Goal: Task Accomplishment & Management: Manage account settings

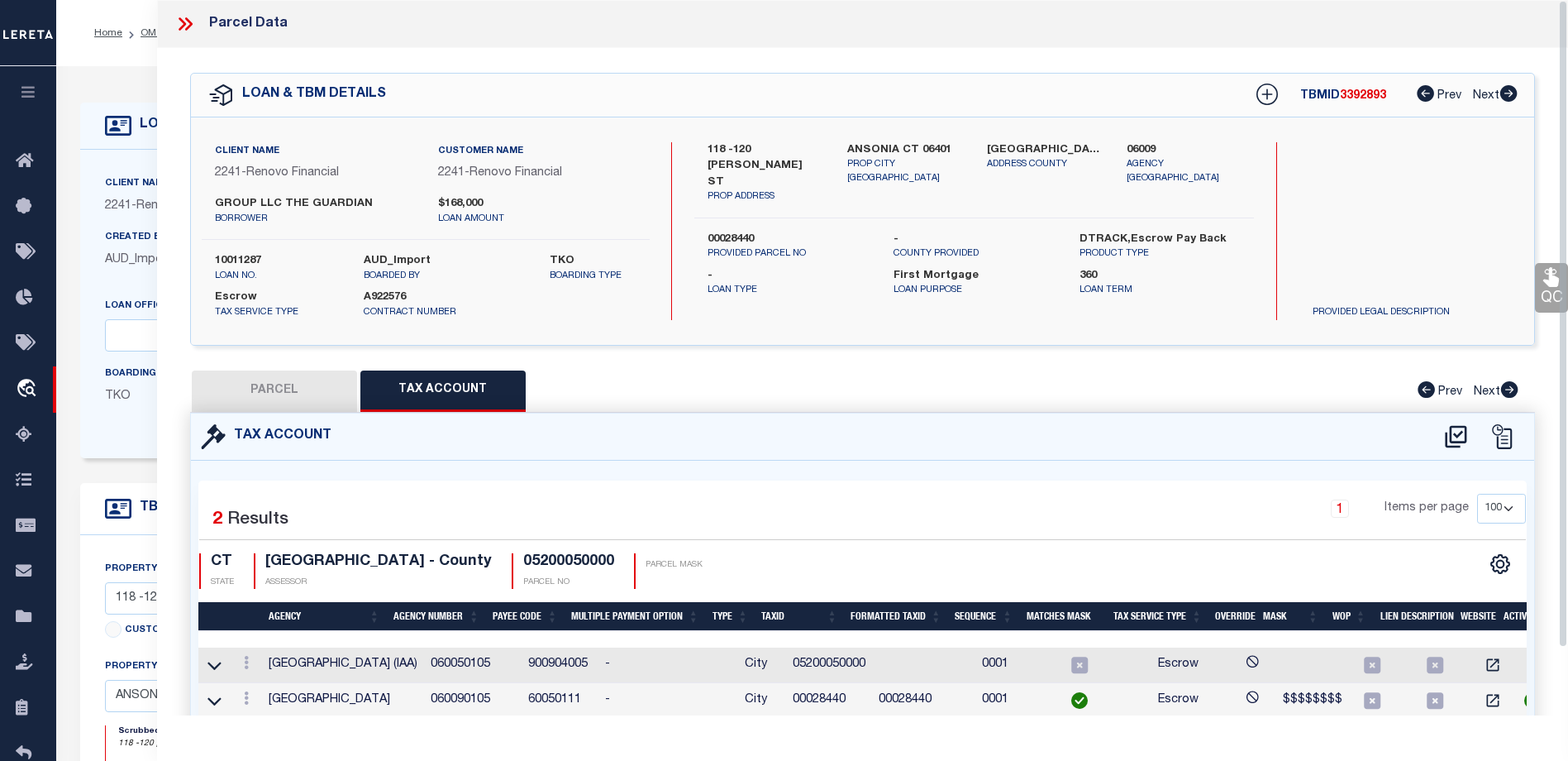
select select "100"
select select "14701"
select select "25067"
select select "10"
select select "Escrow"
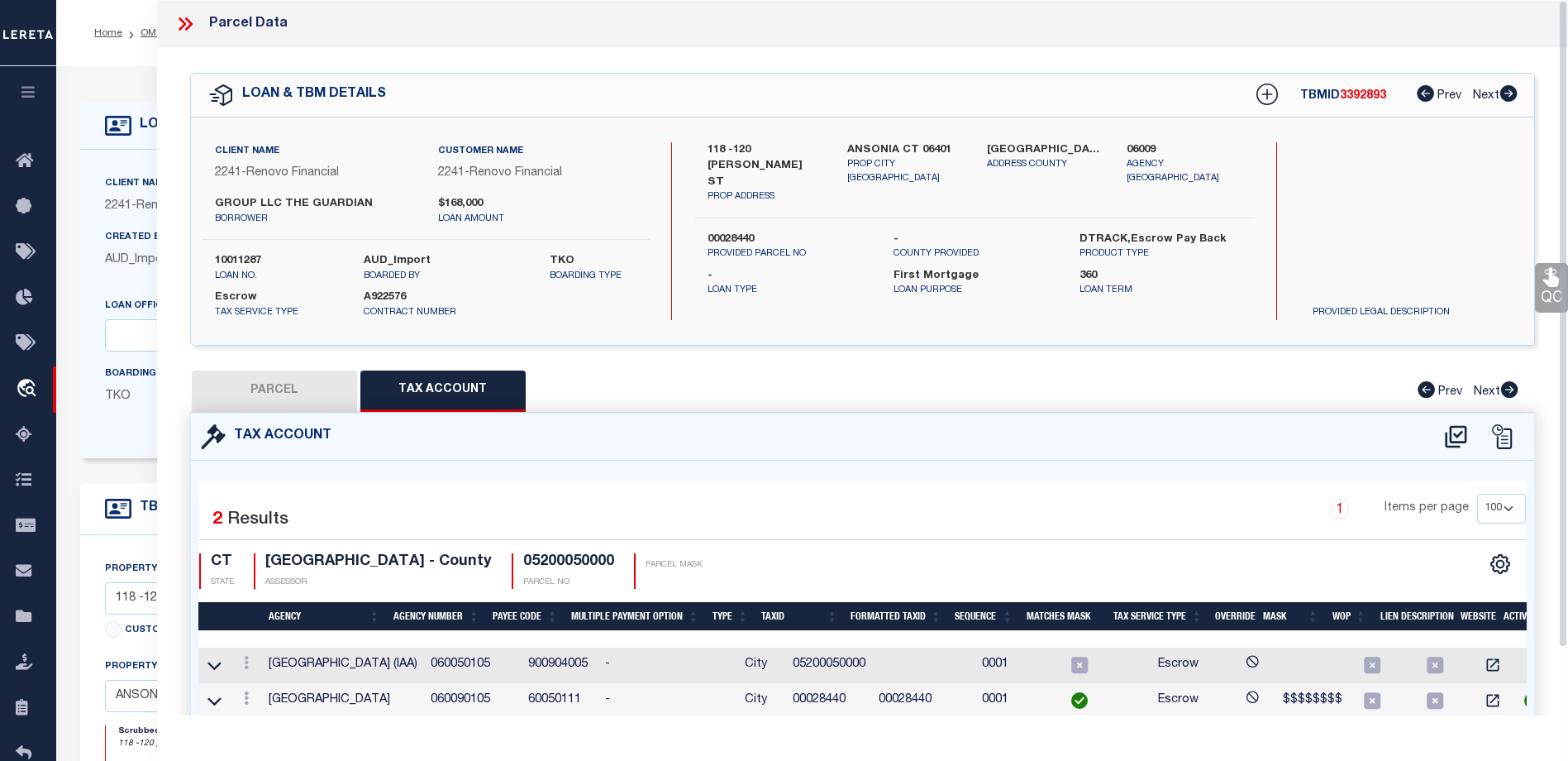
select select
click at [30, 84] on button "button" at bounding box center [28, 94] width 56 height 56
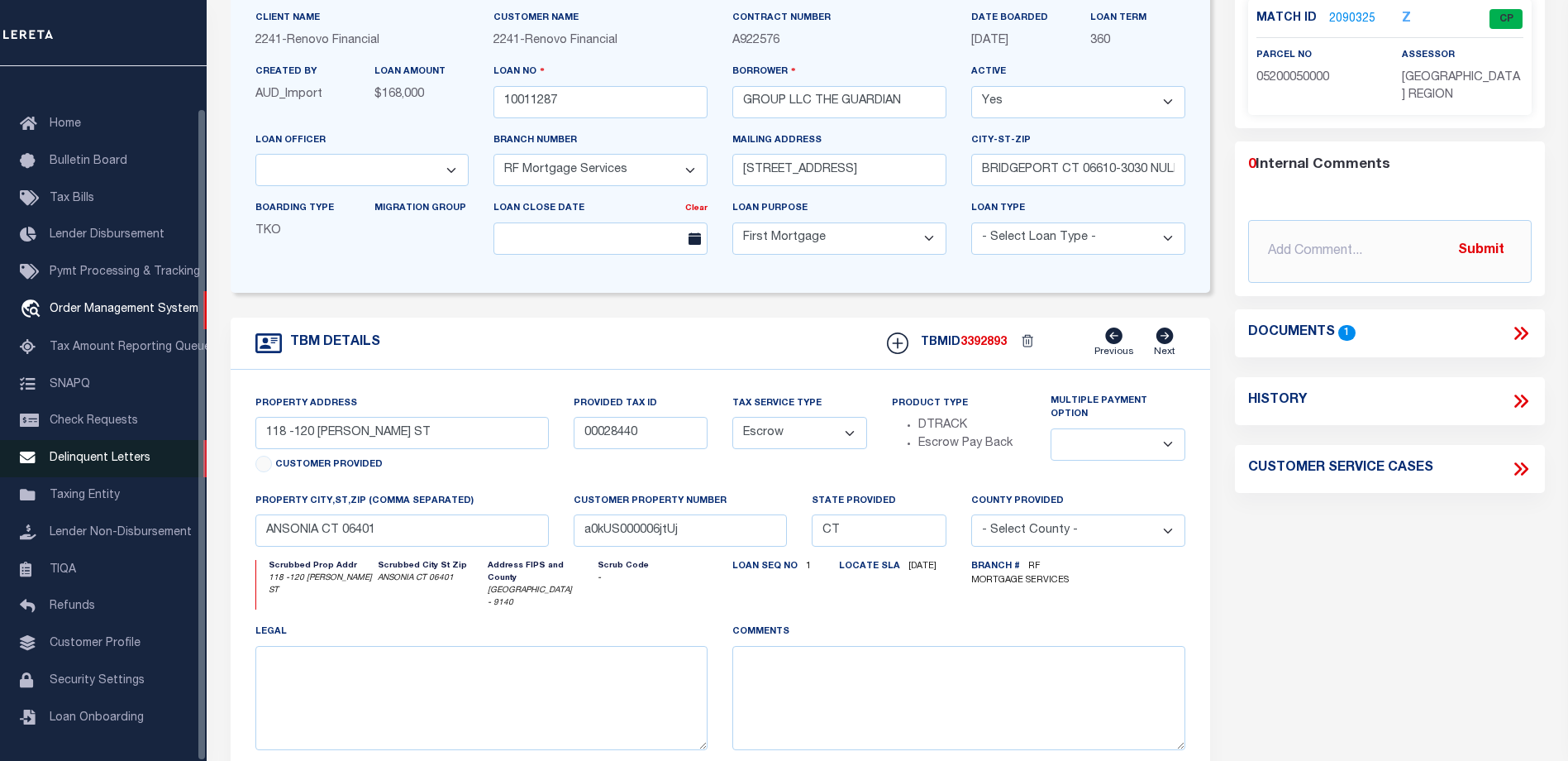
scroll to position [44, 0]
click at [71, 489] on span "Taxing Entity" at bounding box center [85, 494] width 71 height 11
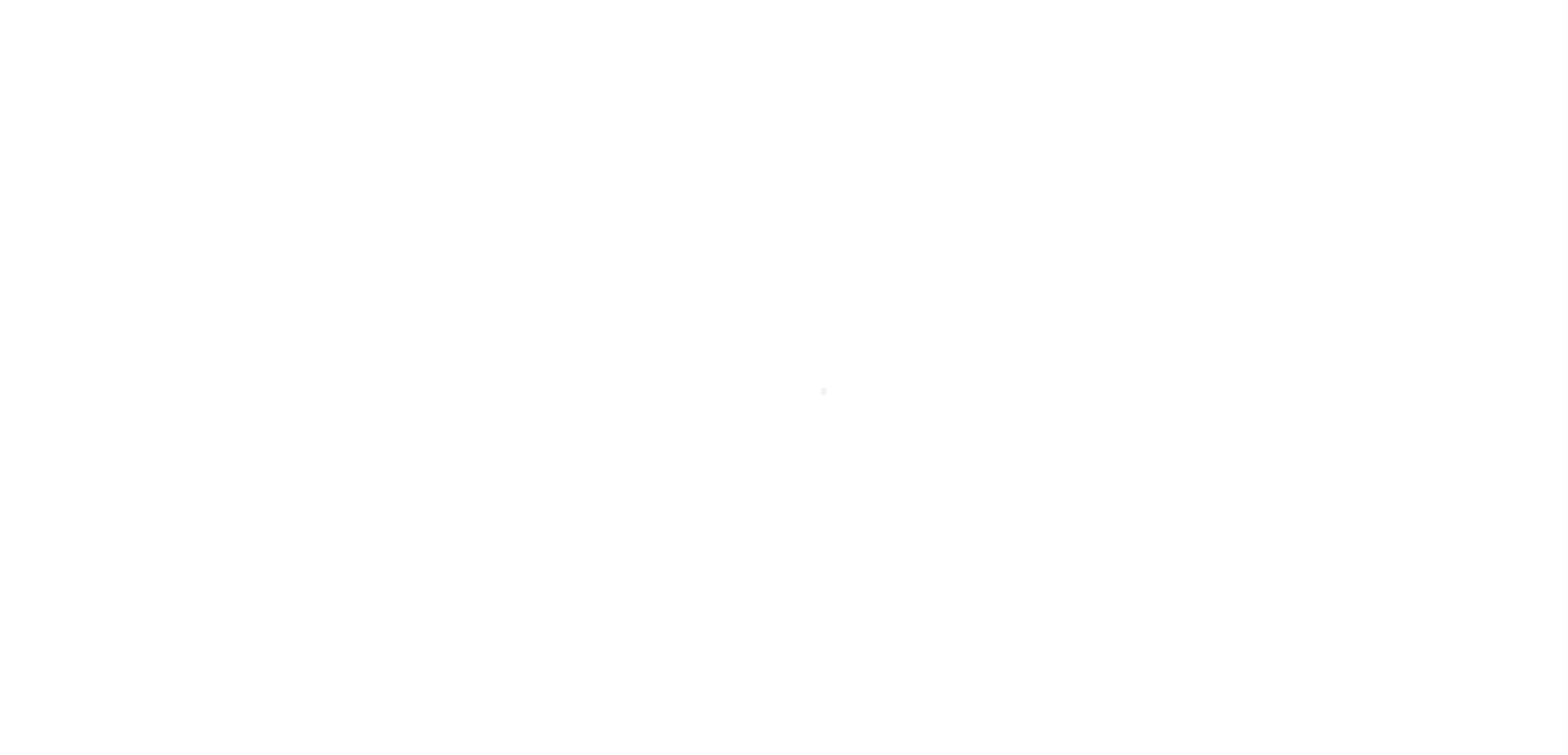
scroll to position [44, 0]
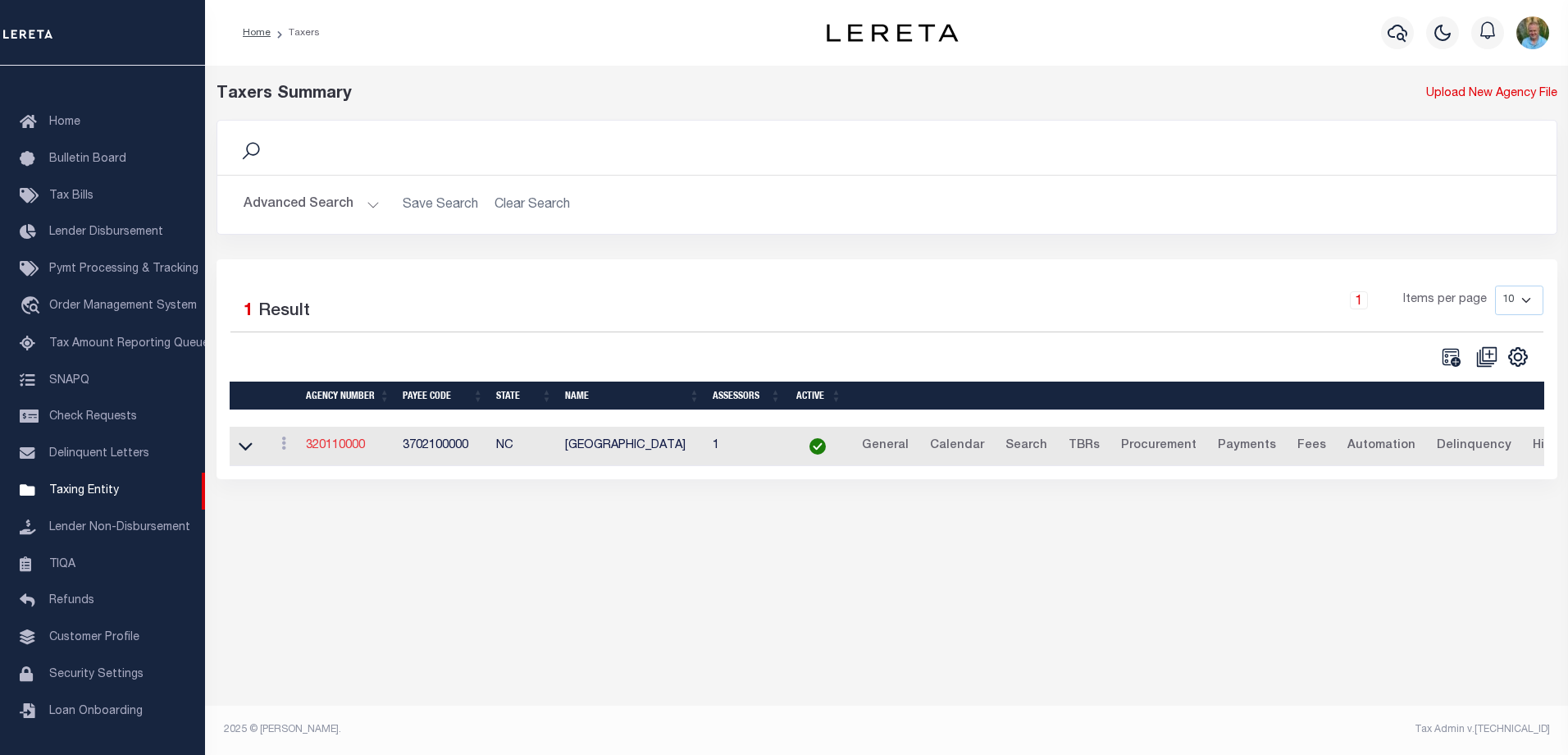
click at [343, 445] on link "320110000" at bounding box center [336, 445] width 59 height 11
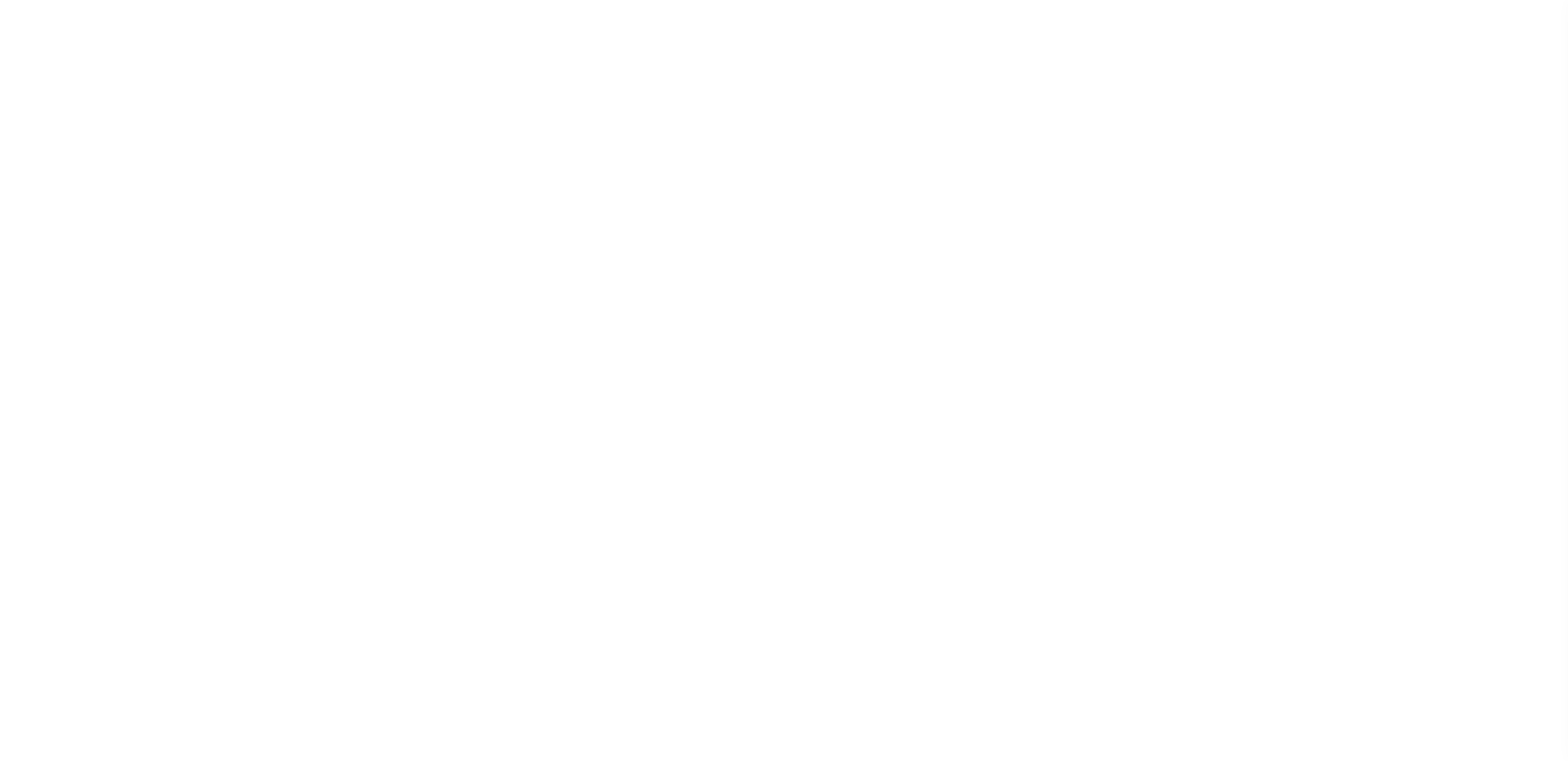
select select
checkbox input "false"
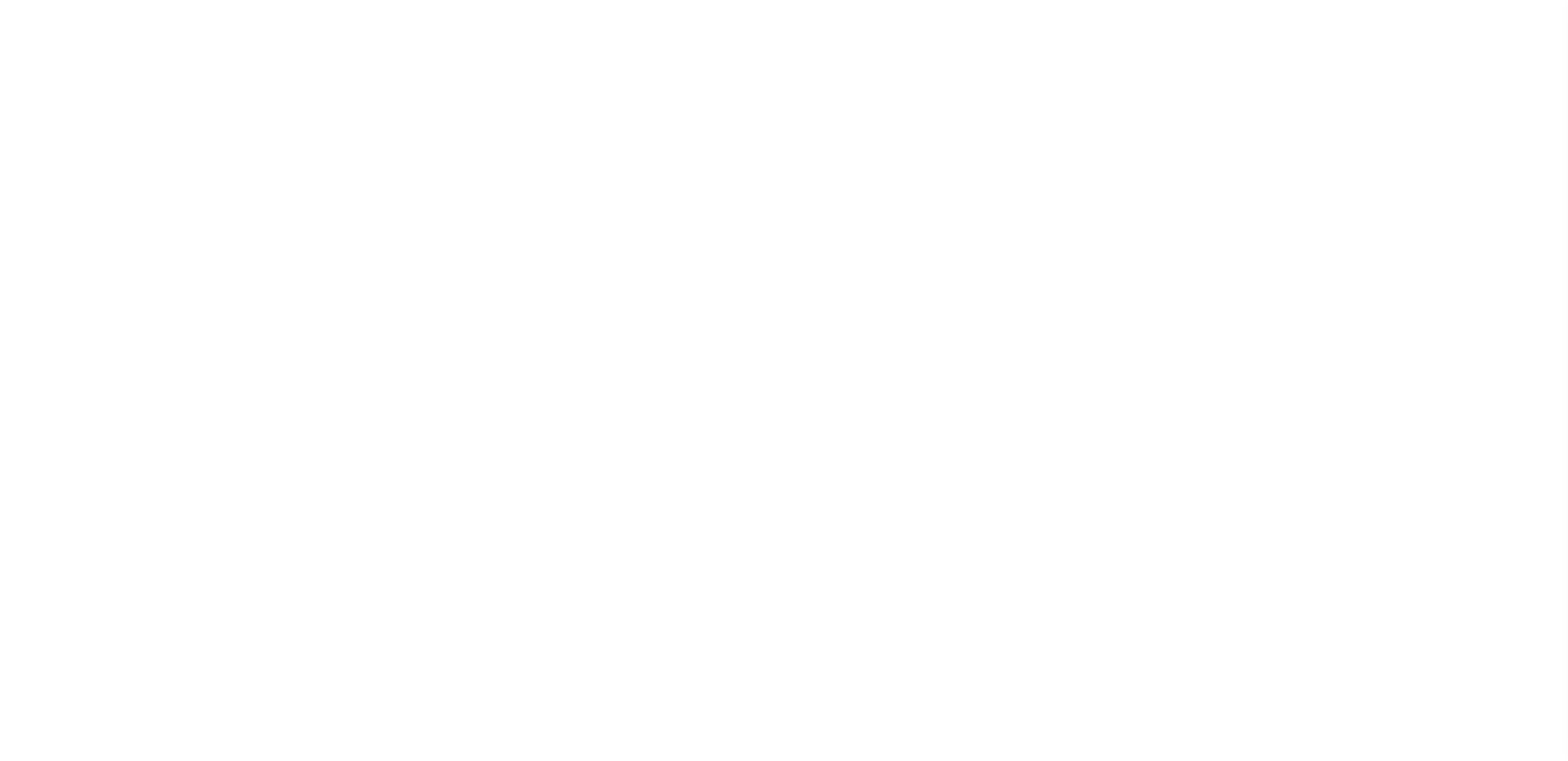
checkbox input "false"
checkbox input "true"
type input "3702100000"
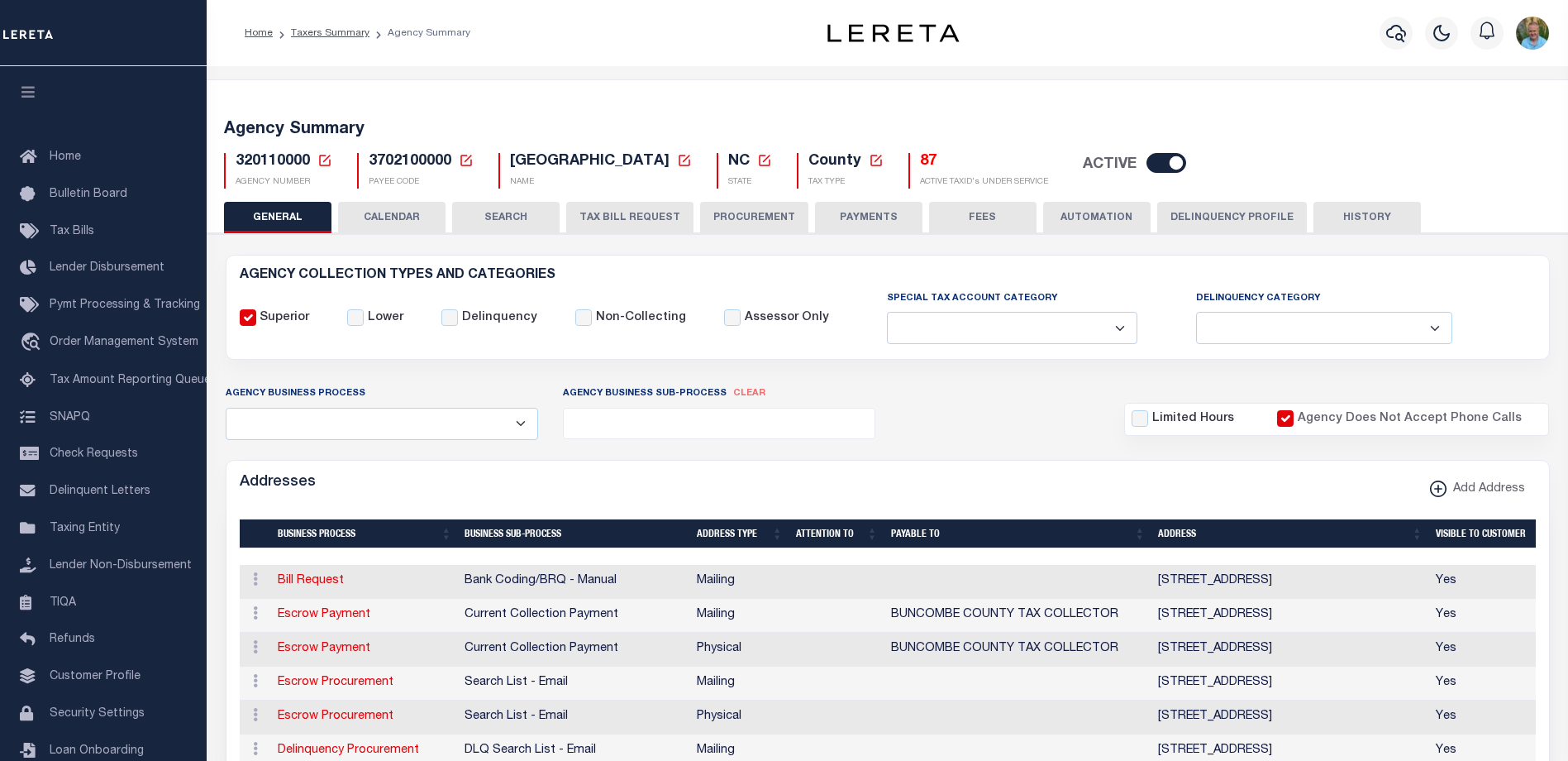
click at [925, 166] on h5 "87" at bounding box center [984, 161] width 128 height 18
